Goal: Task Accomplishment & Management: Manage account settings

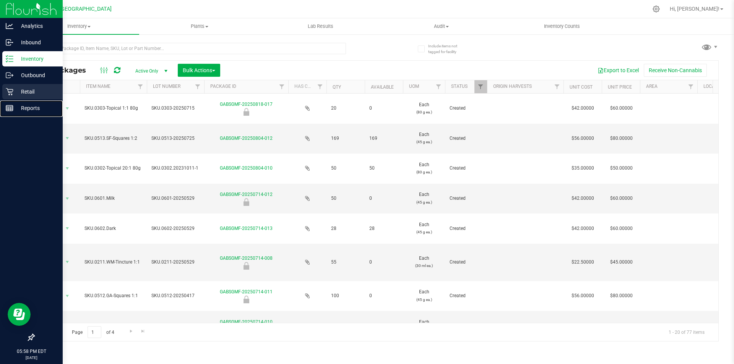
drag, startPoint x: 11, startPoint y: 107, endPoint x: 60, endPoint y: 97, distance: 49.4
click at [11, 108] on icon at bounding box center [10, 108] width 8 height 8
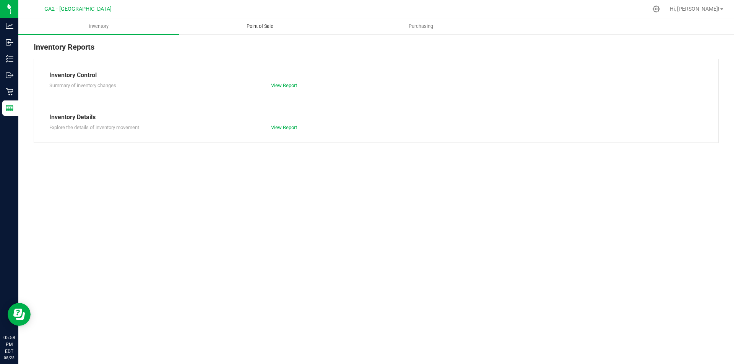
click at [249, 30] on uib-tab-heading "Point of Sale" at bounding box center [260, 26] width 160 height 15
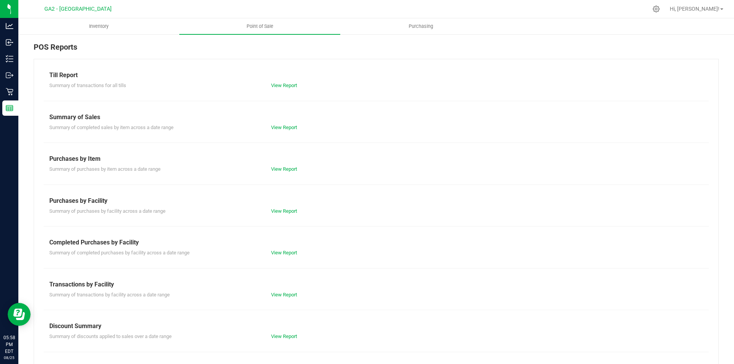
click at [268, 86] on div "View Report" at bounding box center [376, 86] width 222 height 8
click at [277, 86] on link "View Report" at bounding box center [284, 86] width 26 height 6
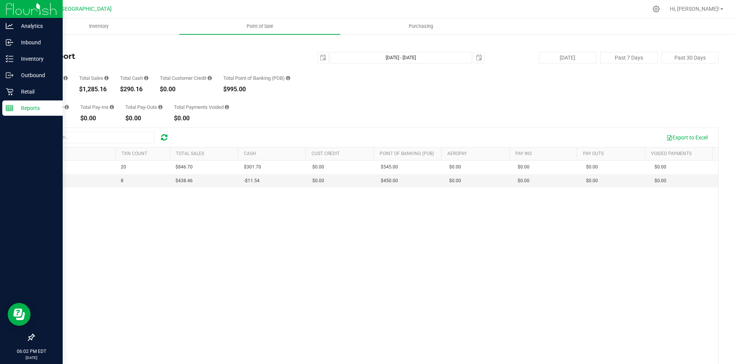
drag, startPoint x: 9, startPoint y: 4, endPoint x: 40, endPoint y: 2, distance: 31.0
click at [9, 4] on img at bounding box center [31, 9] width 51 height 18
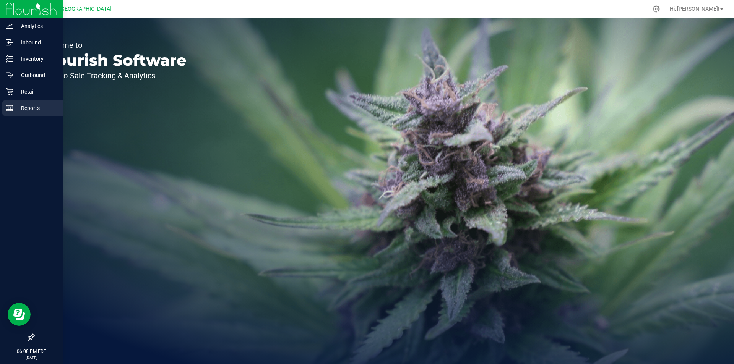
click at [5, 108] on div "Reports" at bounding box center [32, 107] width 60 height 15
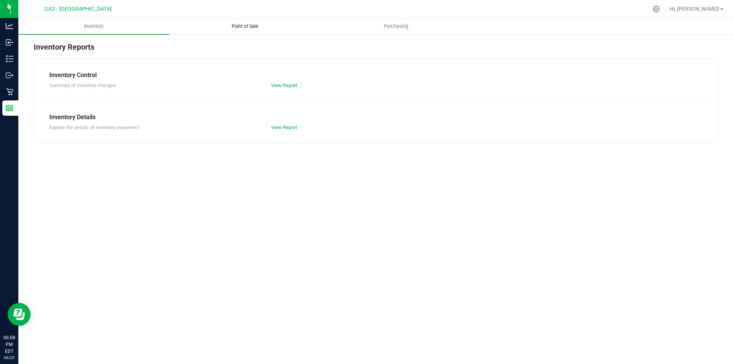
click at [230, 28] on span "Point of Sale" at bounding box center [244, 26] width 47 height 7
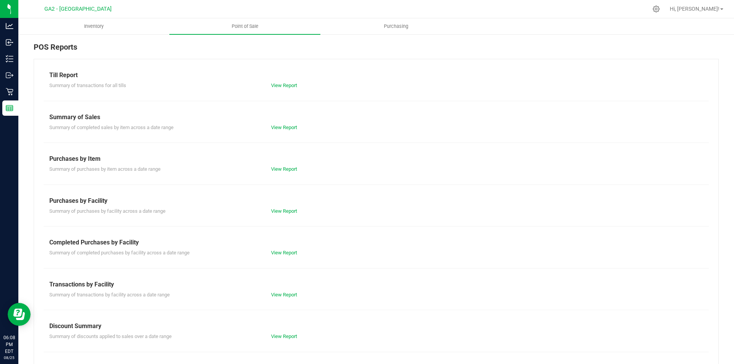
click at [287, 77] on div "Till Report" at bounding box center [375, 75] width 653 height 9
click at [289, 86] on link "View Report" at bounding box center [284, 86] width 26 height 6
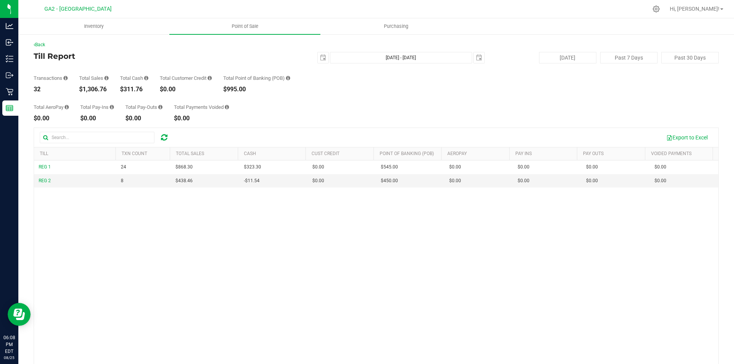
click at [323, 139] on div "Export to Excel" at bounding box center [444, 137] width 536 height 13
click at [308, 135] on div "Export to Excel" at bounding box center [444, 137] width 536 height 13
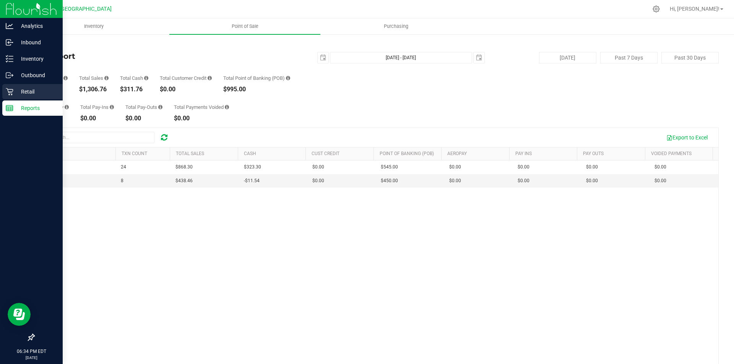
click at [2, 97] on link "Retail" at bounding box center [31, 92] width 63 height 16
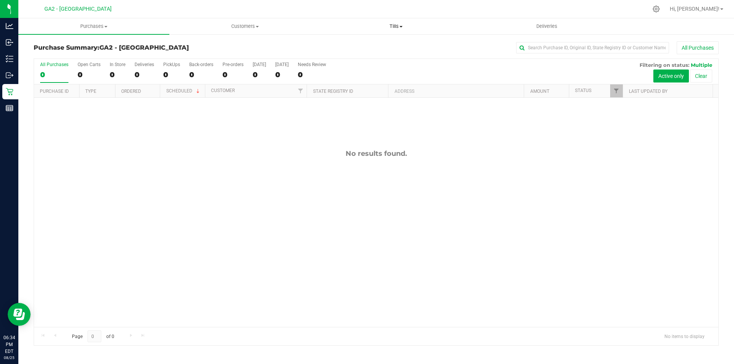
click at [403, 20] on uib-tab-heading "Tills Manage tills Reconcile e-payments" at bounding box center [396, 26] width 150 height 15
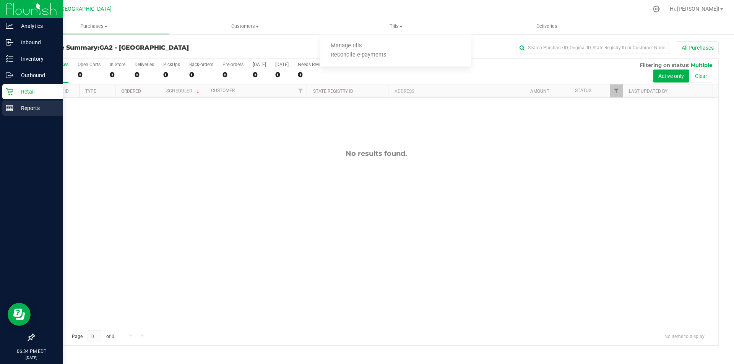
click at [29, 105] on p "Reports" at bounding box center [36, 108] width 46 height 9
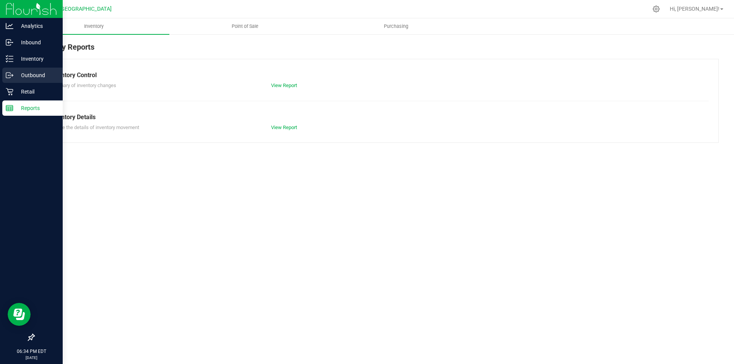
click at [47, 75] on p "Outbound" at bounding box center [36, 75] width 46 height 9
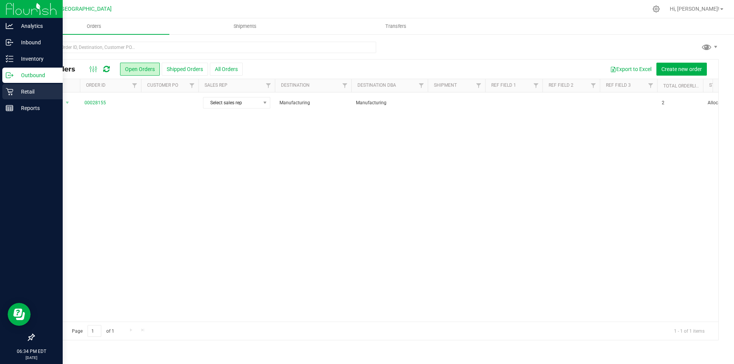
click at [50, 87] on div "Retail" at bounding box center [32, 91] width 60 height 15
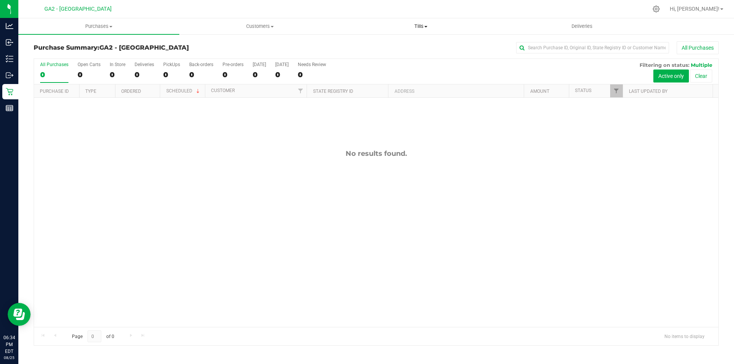
click at [429, 23] on span "Tills" at bounding box center [420, 26] width 160 height 7
click at [425, 45] on li "Manage tills" at bounding box center [420, 46] width 161 height 9
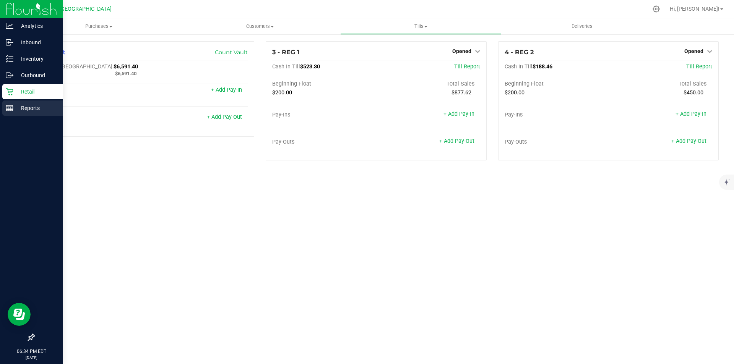
click at [8, 102] on div "Reports" at bounding box center [32, 107] width 60 height 15
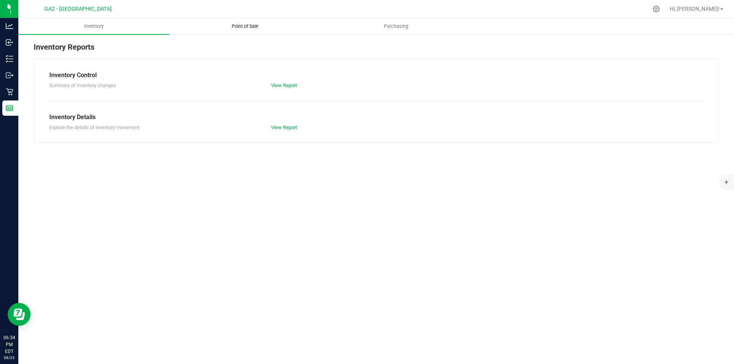
click at [243, 31] on uib-tab-heading "Point of Sale" at bounding box center [245, 26] width 150 height 15
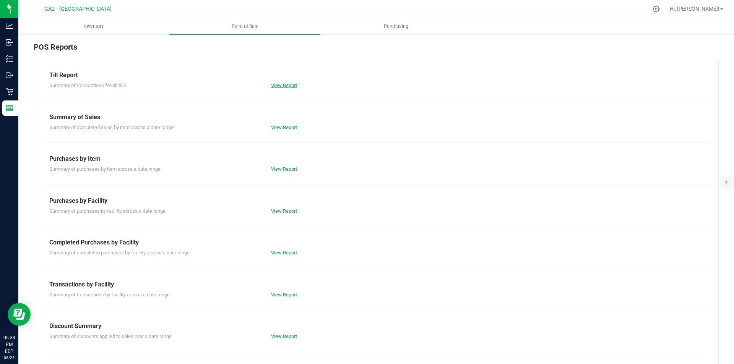
drag, startPoint x: 280, startPoint y: 91, endPoint x: 277, endPoint y: 86, distance: 4.8
click at [278, 88] on div "Till Report Summary of transactions for all tills View Report Summary of Sales …" at bounding box center [376, 226] width 685 height 335
click at [277, 84] on link "View Report" at bounding box center [284, 86] width 26 height 6
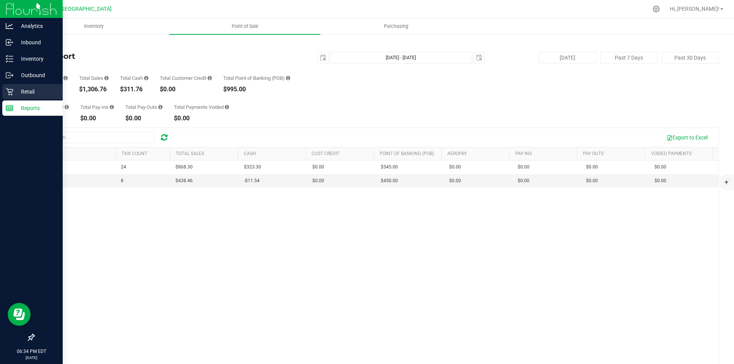
click at [14, 100] on link "Retail" at bounding box center [31, 92] width 63 height 16
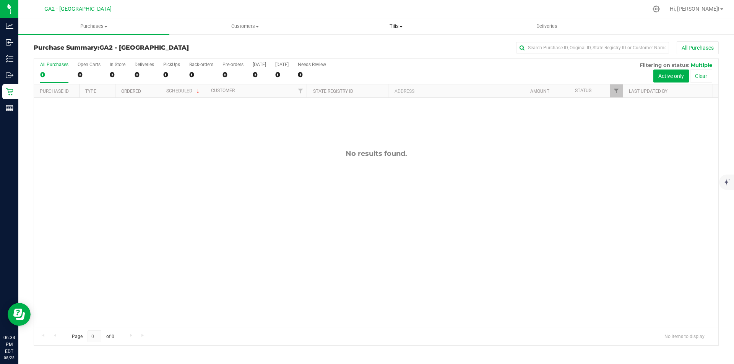
click at [390, 28] on span "Tills" at bounding box center [396, 26] width 150 height 7
click at [438, 43] on li "Manage tills" at bounding box center [395, 46] width 151 height 9
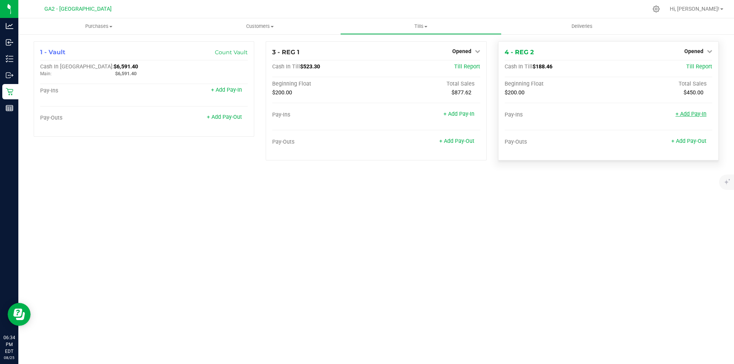
click at [679, 114] on link "+ Add Pay-In" at bounding box center [690, 114] width 31 height 6
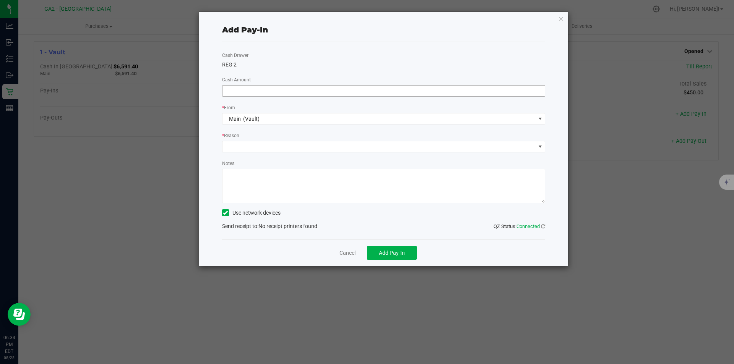
click at [385, 93] on input at bounding box center [383, 91] width 322 height 11
type input "$11.54"
click at [412, 141] on span at bounding box center [383, 146] width 323 height 11
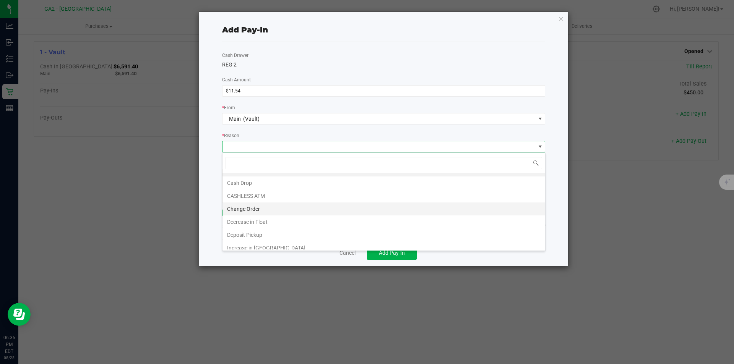
scroll to position [15, 0]
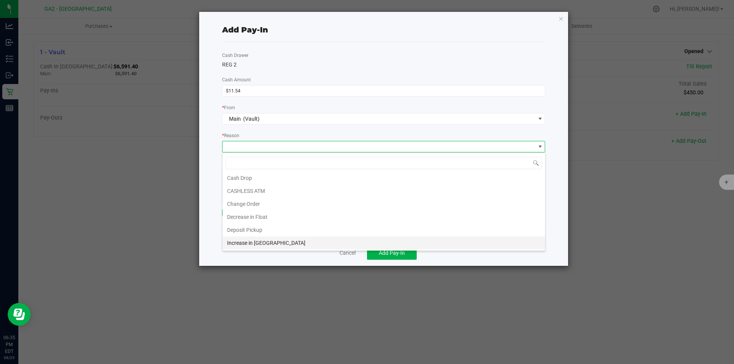
click at [295, 246] on li "Increase in [GEOGRAPHIC_DATA]" at bounding box center [383, 242] width 322 height 13
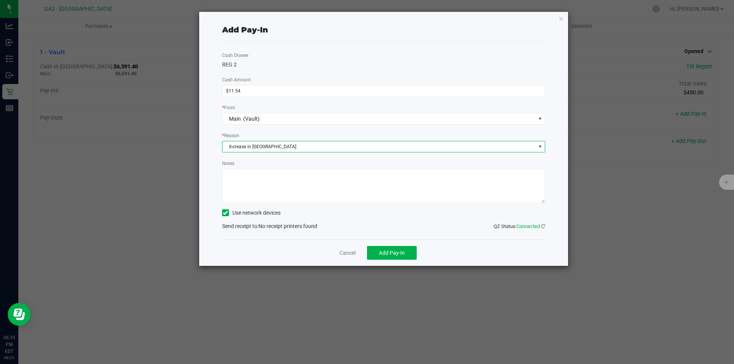
click at [278, 186] on textarea "Notes" at bounding box center [383, 186] width 323 height 34
click at [241, 206] on div "Cash Drawer REG 2 Cash Amount $11.54 * From Main (Vault) * Reason Increase in F…" at bounding box center [383, 141] width 323 height 198
click at [254, 216] on label "Use network devices" at bounding box center [251, 213] width 58 height 8
click at [0, 0] on input "Use network devices" at bounding box center [0, 0] width 0 height 0
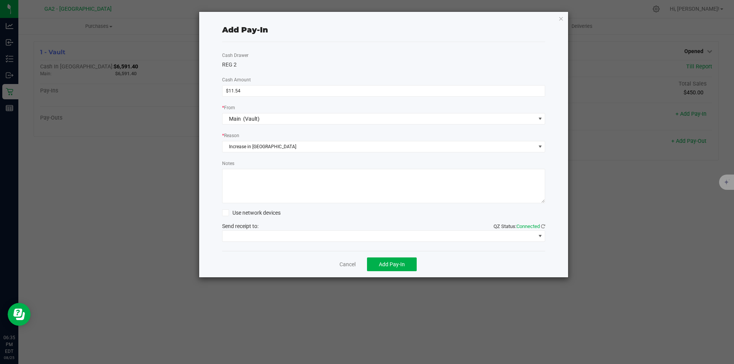
click at [266, 186] on textarea "Notes" at bounding box center [383, 186] width 323 height 34
type textarea "CR [DATE]"
click at [245, 235] on span at bounding box center [378, 236] width 313 height 11
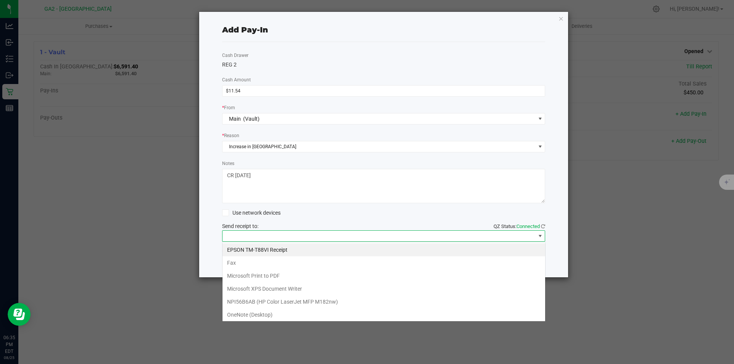
scroll to position [11, 323]
click at [264, 246] on Receipt "EPSON TM-T88VI Receipt" at bounding box center [383, 249] width 322 height 13
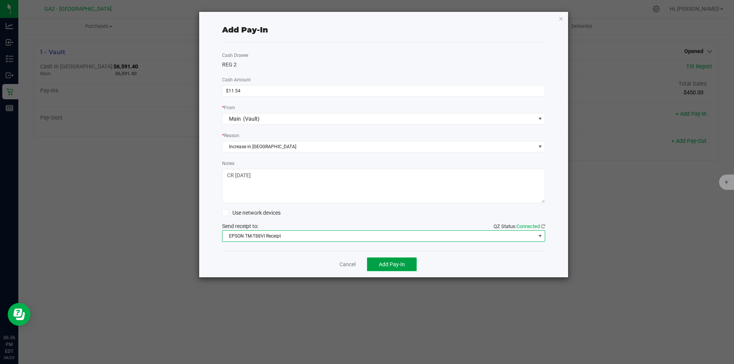
click at [399, 265] on span "Add Pay-In" at bounding box center [392, 264] width 26 height 6
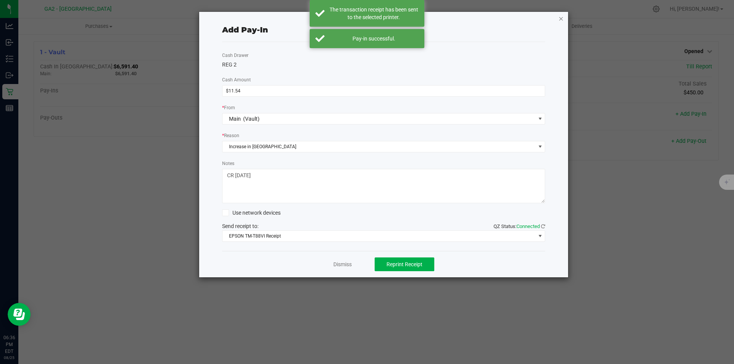
click at [560, 15] on div "Add Pay-In Cash Drawer REG 2 Cash Amount $11.54 * From Main (Vault) * Reason In…" at bounding box center [383, 145] width 369 height 266
click at [557, 19] on div "Add Pay-In Cash Drawer REG 2 Cash Amount $11.54 * From Main (Vault) * Reason In…" at bounding box center [383, 145] width 369 height 266
click at [561, 17] on icon "button" at bounding box center [560, 18] width 5 height 9
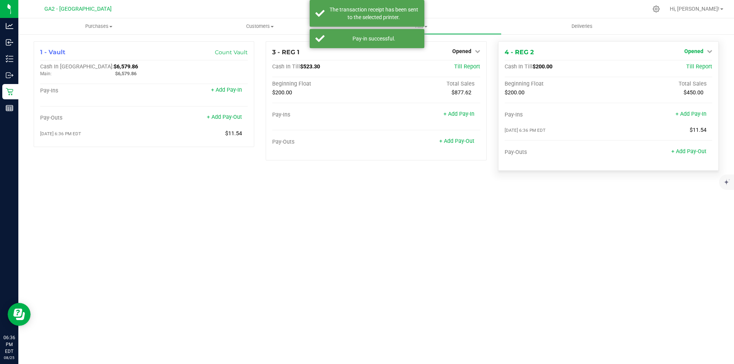
click at [706, 54] on link "Opened" at bounding box center [698, 51] width 28 height 6
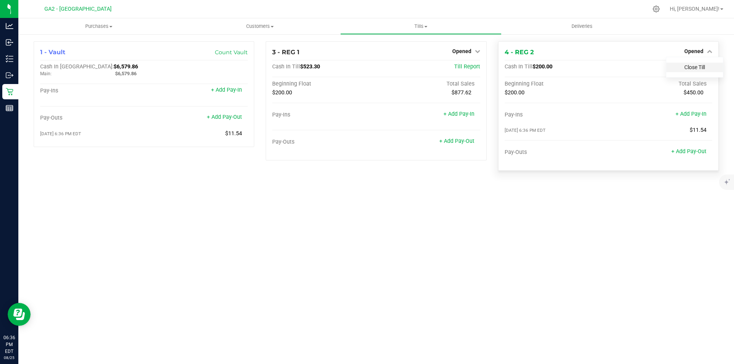
click at [692, 70] on link "Close Till" at bounding box center [694, 67] width 21 height 6
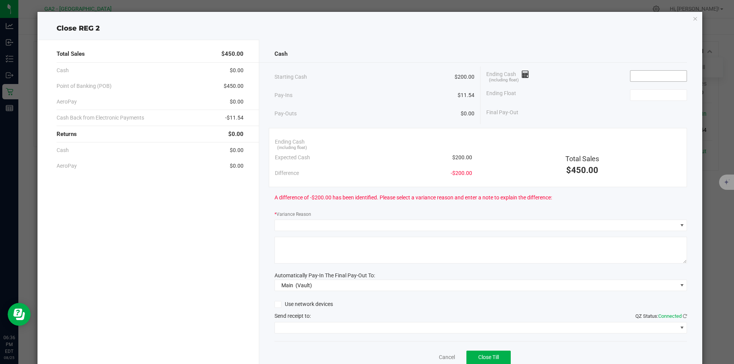
click at [630, 75] on input at bounding box center [658, 76] width 56 height 11
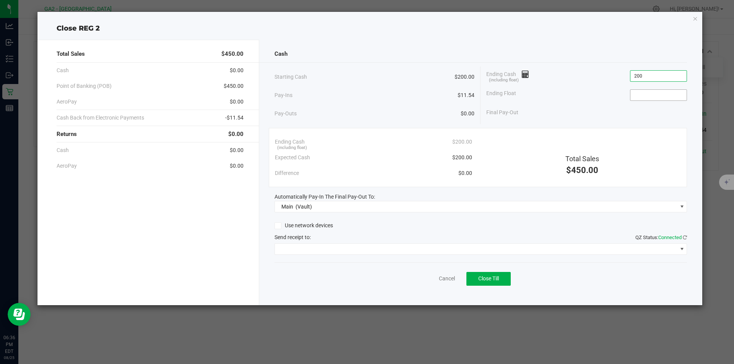
type input "$200.00"
click at [651, 93] on input at bounding box center [658, 95] width 56 height 11
type input "$200.00"
click at [651, 139] on div "Total Sales $450.00" at bounding box center [582, 155] width 209 height 43
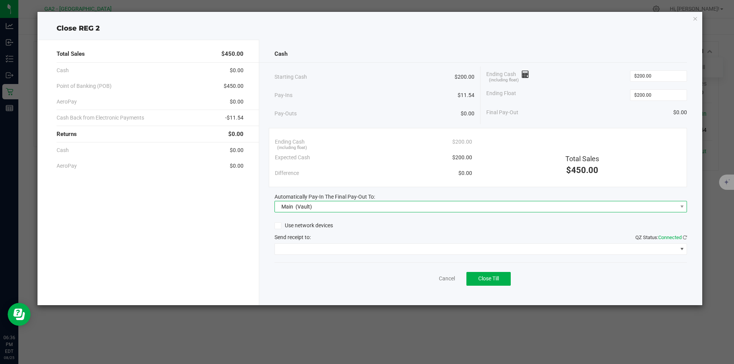
click at [597, 205] on span "Main (Vault)" at bounding box center [476, 206] width 402 height 11
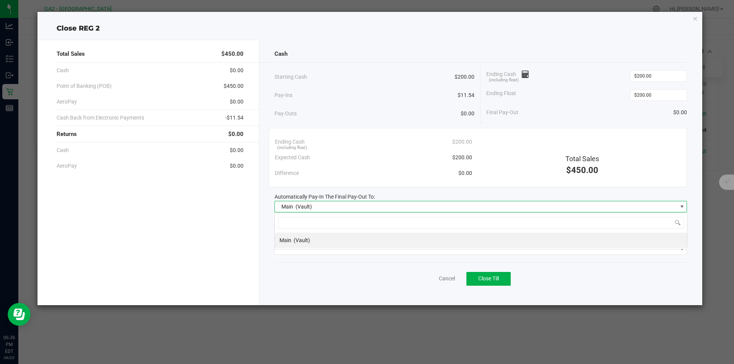
scroll to position [11, 412]
click at [547, 246] on li "Main (Vault)" at bounding box center [481, 240] width 412 height 15
click at [552, 252] on span at bounding box center [476, 249] width 402 height 11
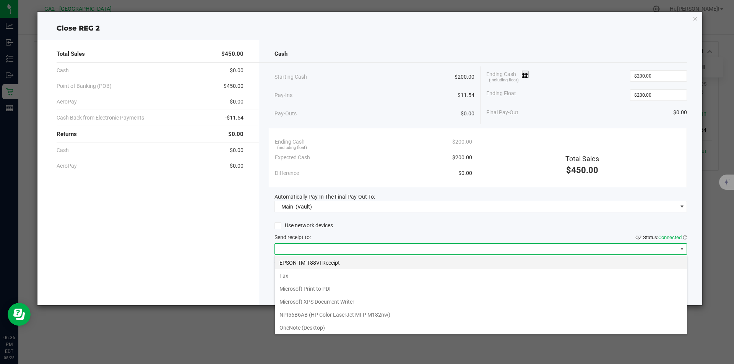
click at [510, 264] on Receipt "EPSON TM-T88VI Receipt" at bounding box center [481, 262] width 412 height 13
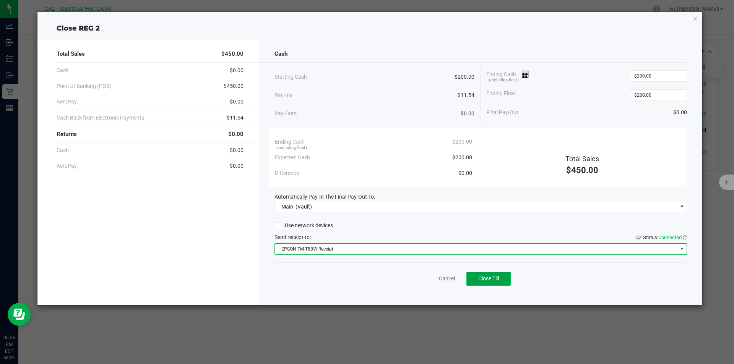
click at [499, 284] on button "Close Till" at bounding box center [488, 279] width 44 height 14
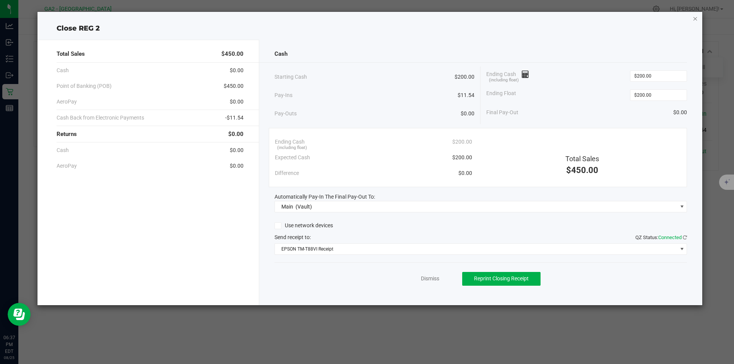
click at [695, 18] on icon "button" at bounding box center [694, 18] width 5 height 9
